Goal: Transaction & Acquisition: Purchase product/service

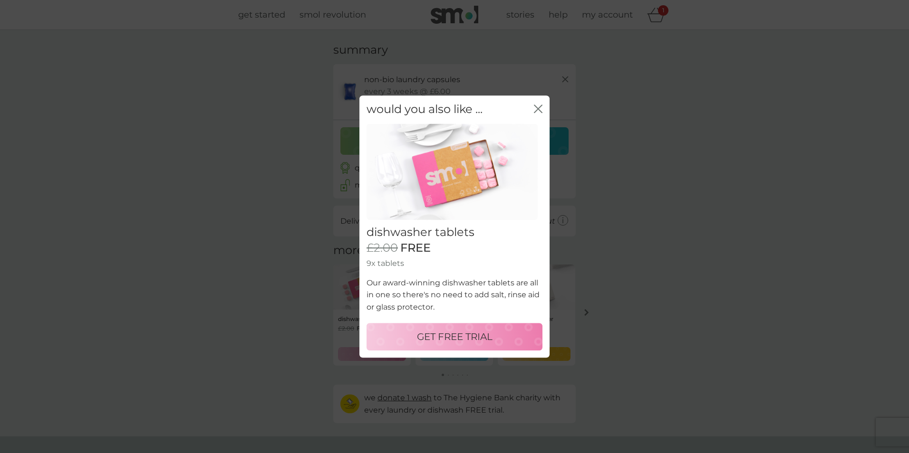
click at [485, 342] on p "GET FREE TRIAL" at bounding box center [455, 336] width 76 height 15
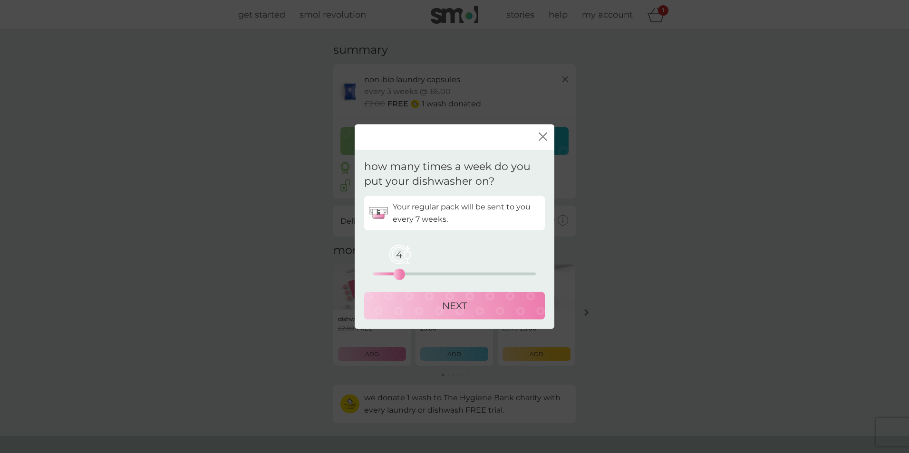
drag, startPoint x: 373, startPoint y: 272, endPoint x: 397, endPoint y: 274, distance: 24.3
click at [397, 274] on div "4" at bounding box center [399, 274] width 4 height 4
click at [448, 302] on p "NEXT" at bounding box center [454, 305] width 25 height 15
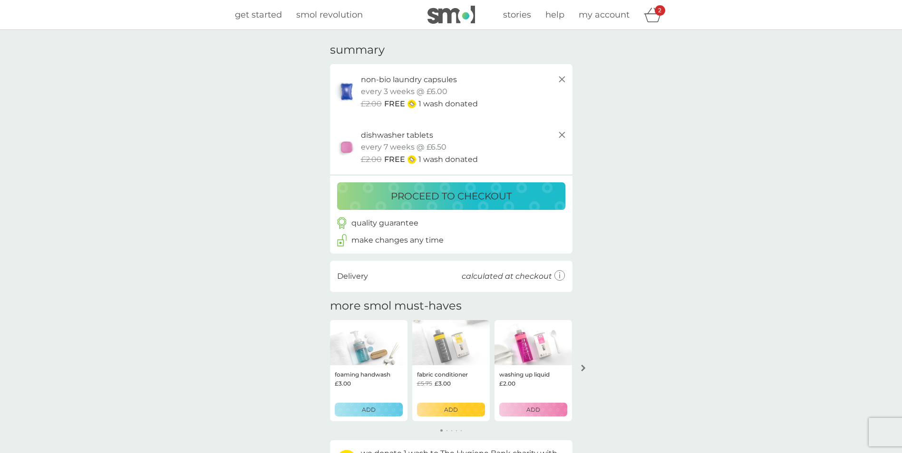
click at [472, 191] on p "proceed to checkout" at bounding box center [451, 196] width 121 height 15
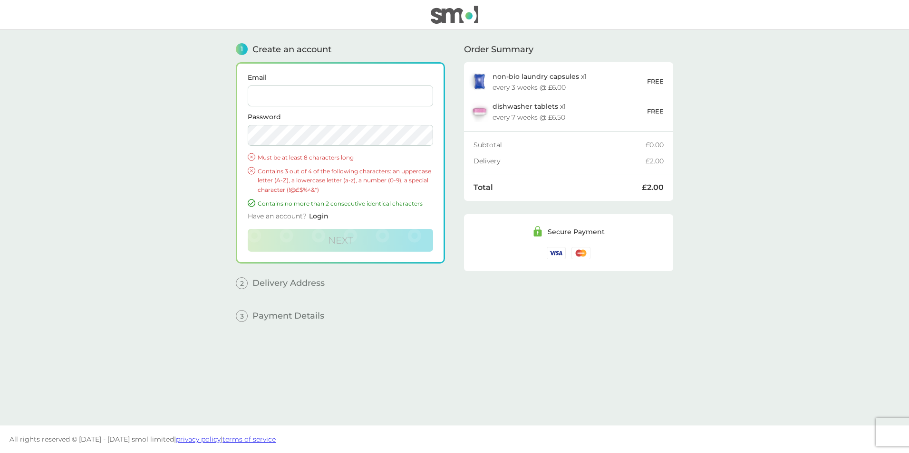
click at [316, 95] on input "Email" at bounding box center [340, 96] width 185 height 21
type input "indreska@gmail.com"
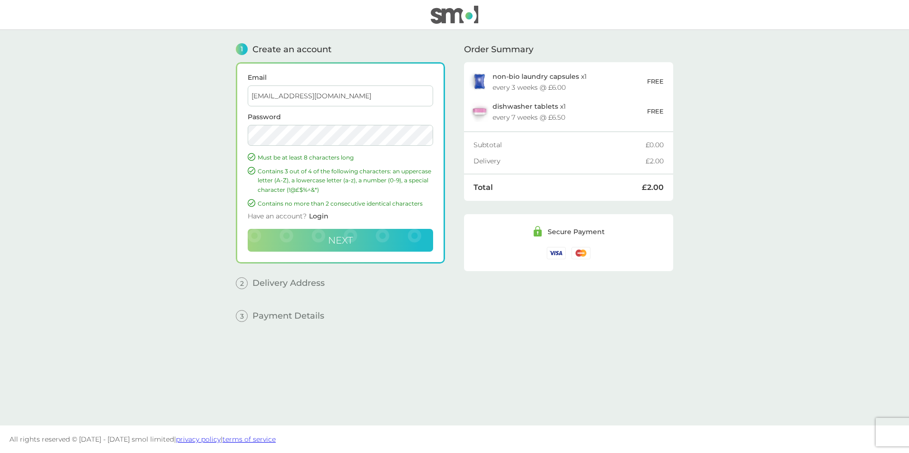
click at [369, 247] on button "Next" at bounding box center [340, 240] width 185 height 23
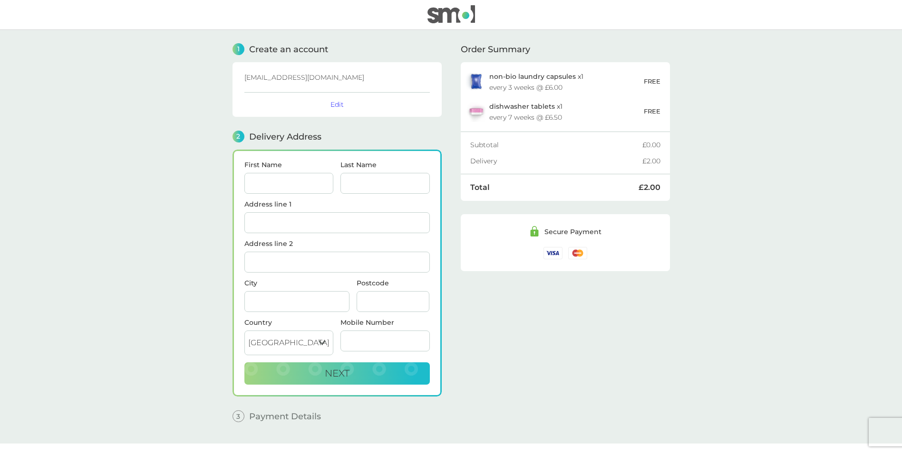
scroll to position [18, 0]
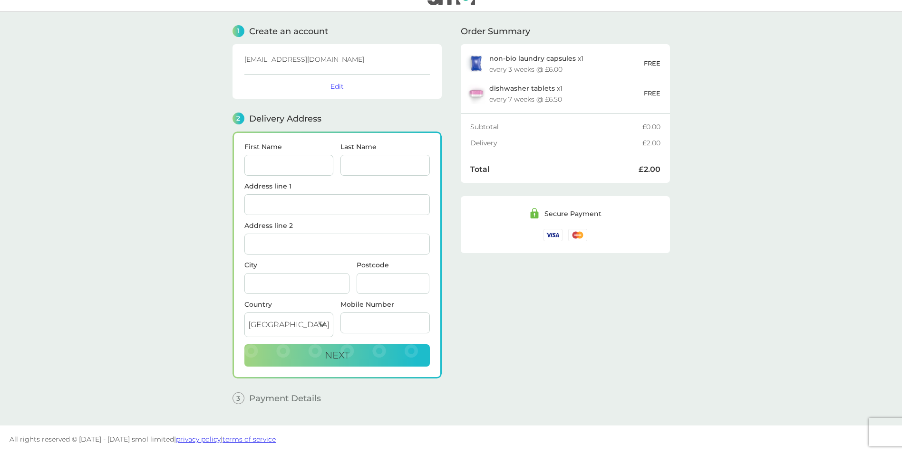
click at [304, 164] on input "First Name" at bounding box center [288, 165] width 89 height 21
type input "INDRE"
type input "SKACKOVAITE"
type input "[STREET_ADDRESS]"
type input "London Gatwick"
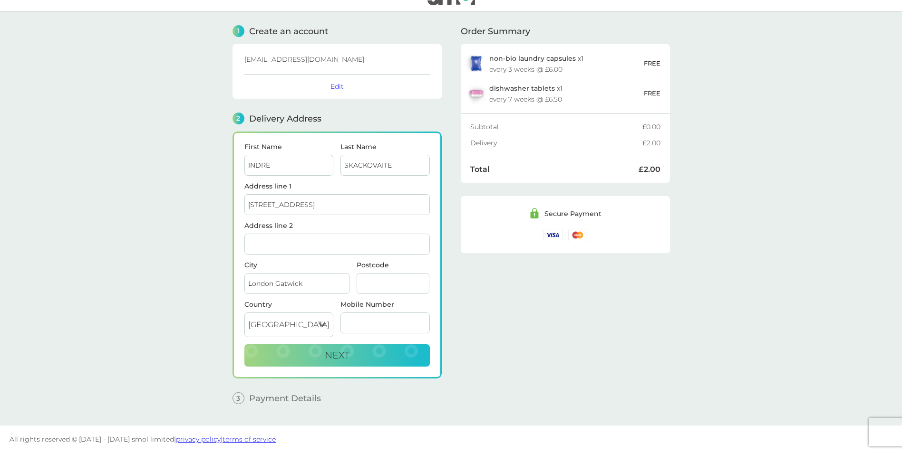
type input "sw11 1ly"
type input "07789990770"
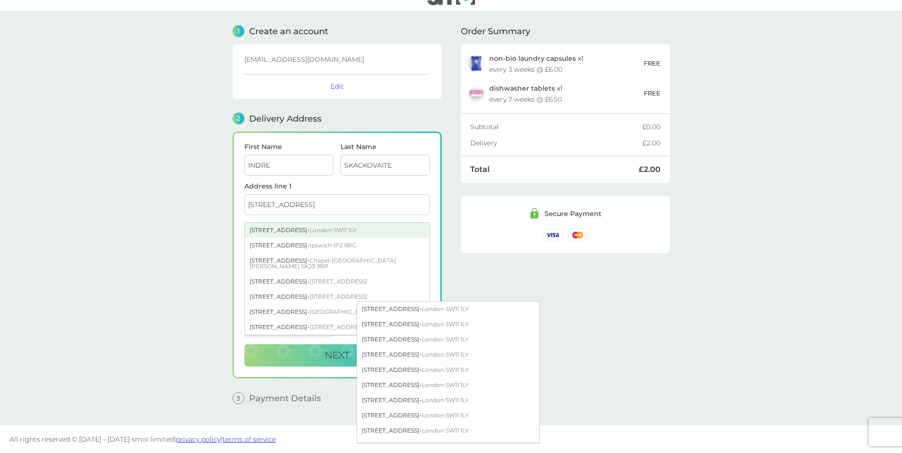
click at [309, 231] on span "London SW11 1LY" at bounding box center [332, 230] width 47 height 7
type input "[GEOGRAPHIC_DATA]"
type input "SW11 1LY"
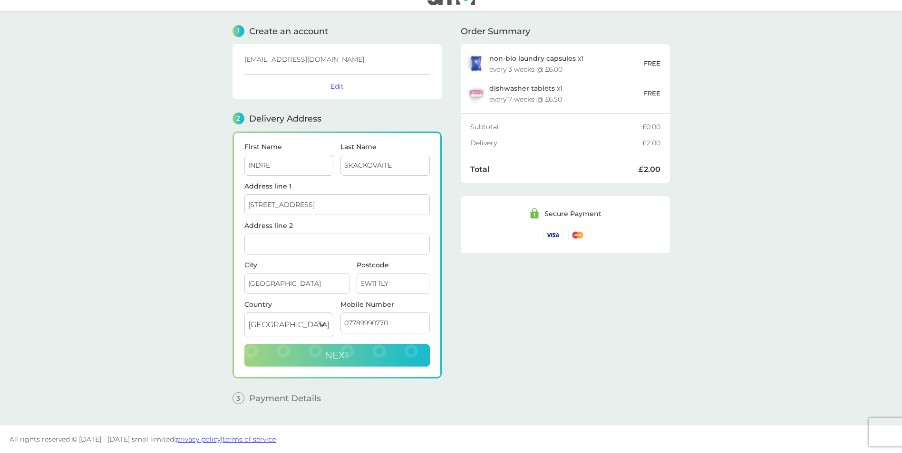
click at [400, 360] on button "Next" at bounding box center [336, 356] width 185 height 23
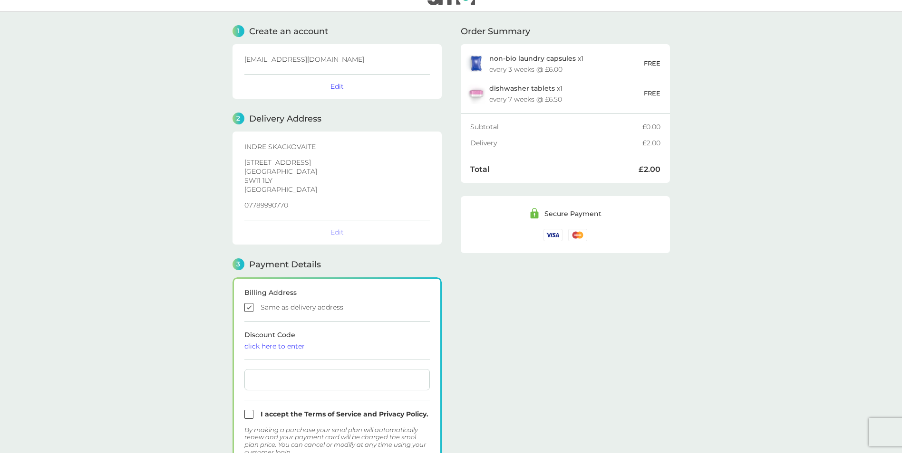
checkbox input "true"
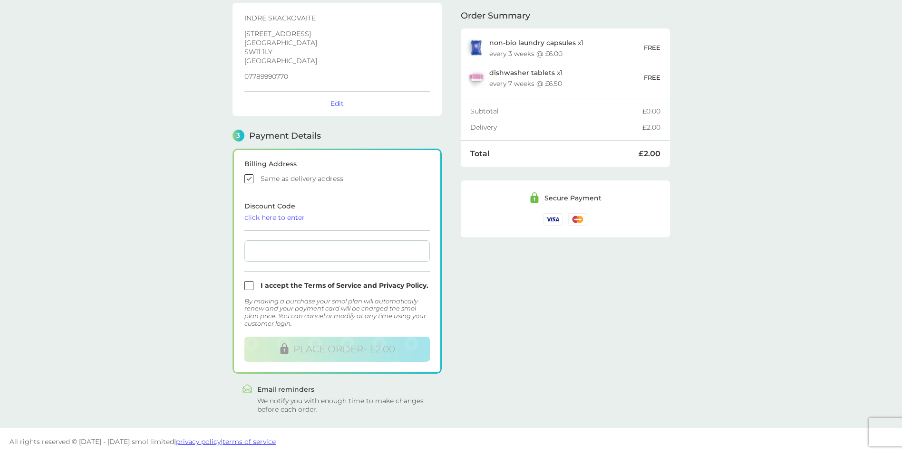
scroll to position [149, 0]
click at [251, 286] on input "checkbox" at bounding box center [336, 283] width 185 height 9
checkbox input "true"
click at [267, 254] on div at bounding box center [336, 248] width 185 height 21
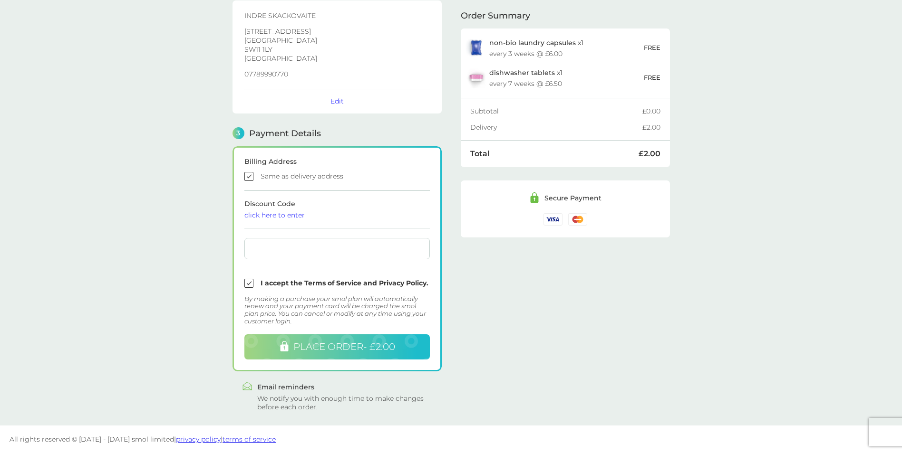
click at [374, 352] on span "PLACE ORDER - £2.00" at bounding box center [344, 346] width 102 height 11
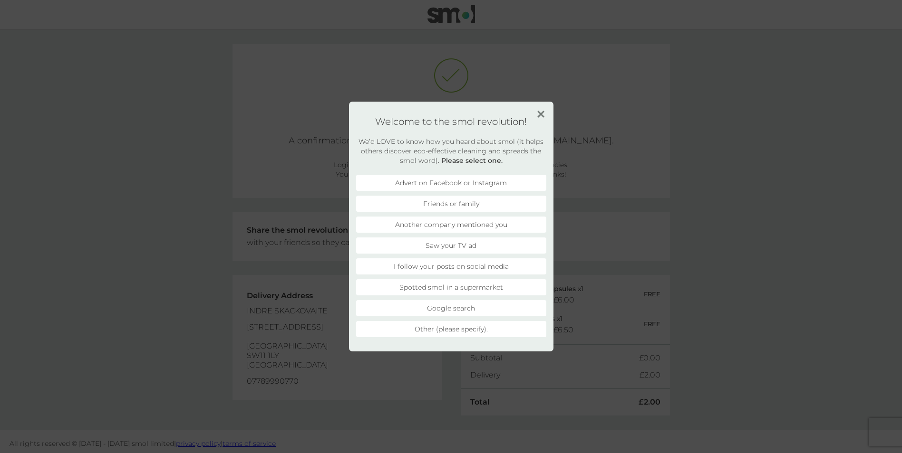
click at [495, 226] on li "Another company mentioned you" at bounding box center [451, 225] width 190 height 16
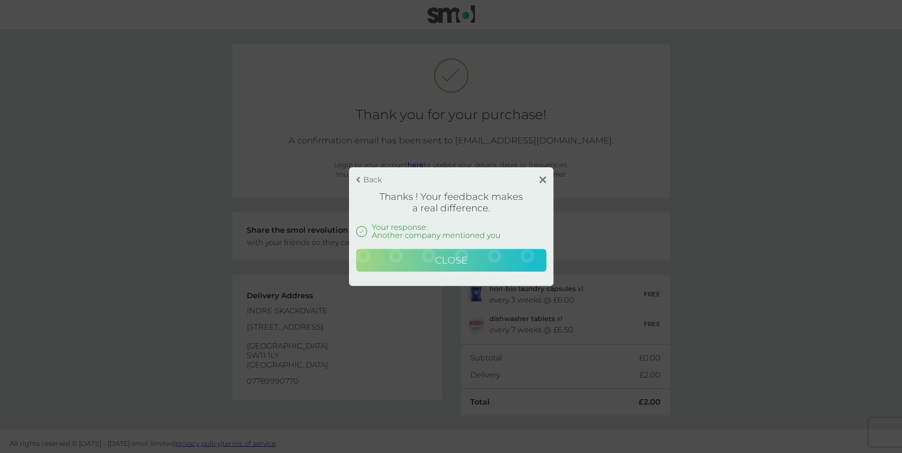
click at [496, 254] on button "Close" at bounding box center [451, 260] width 190 height 23
